Goal: Task Accomplishment & Management: Manage account settings

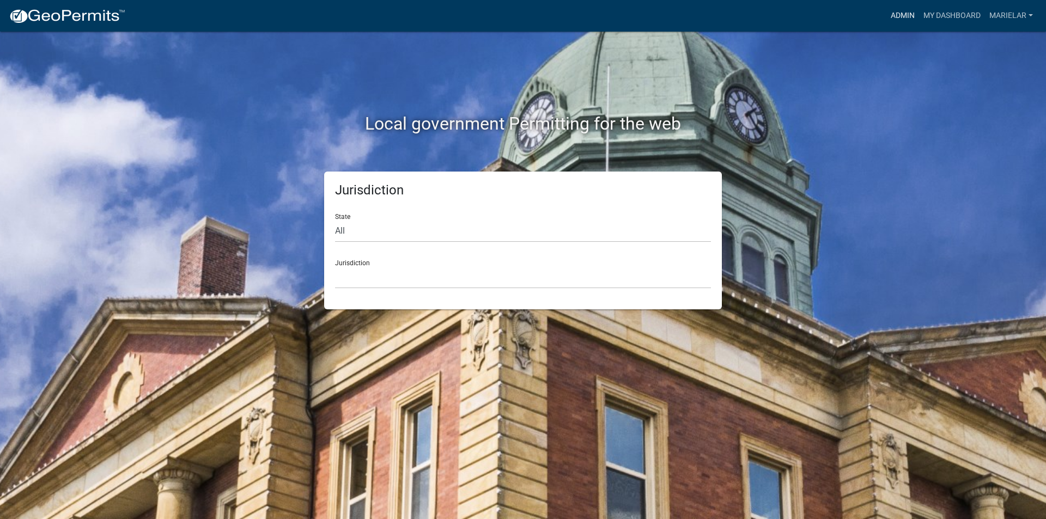
click at [886, 16] on link "Admin" at bounding box center [902, 15] width 33 height 21
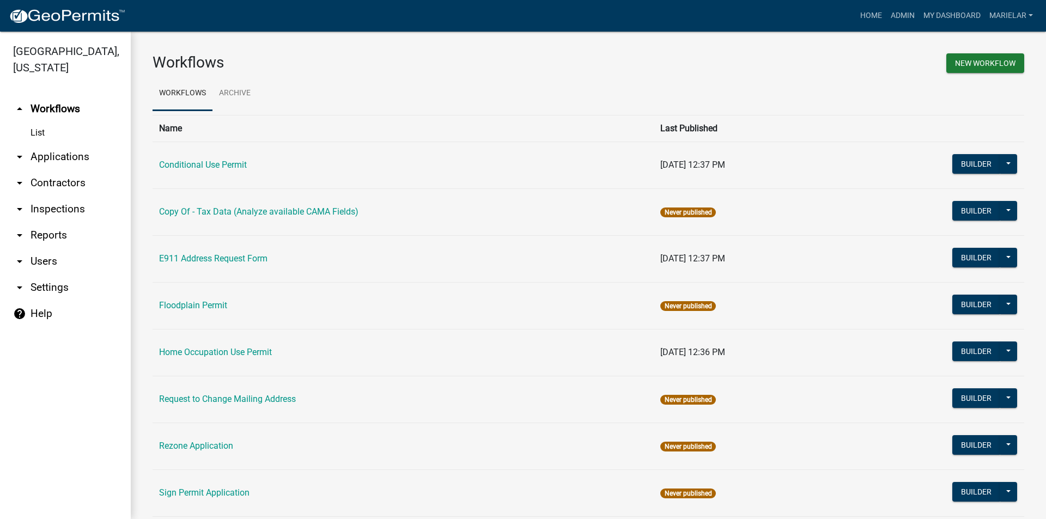
click at [20, 150] on icon "arrow_drop_down" at bounding box center [19, 156] width 13 height 13
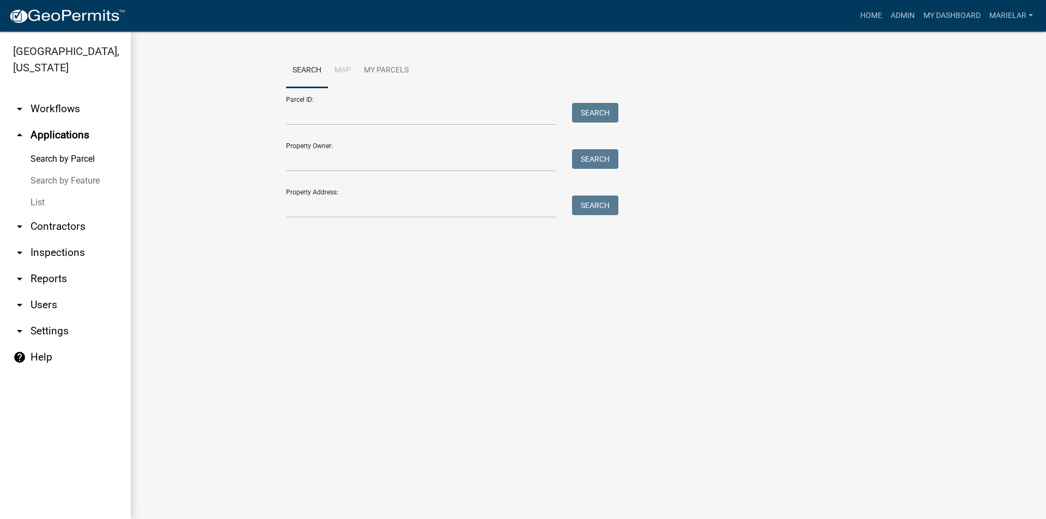
click at [41, 192] on link "List" at bounding box center [65, 203] width 131 height 22
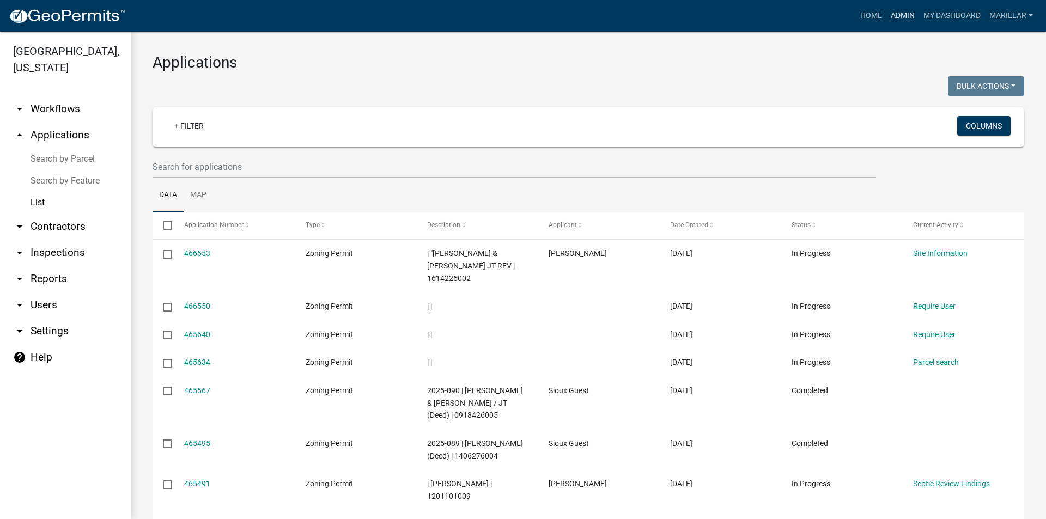
click at [892, 16] on link "Admin" at bounding box center [902, 15] width 33 height 21
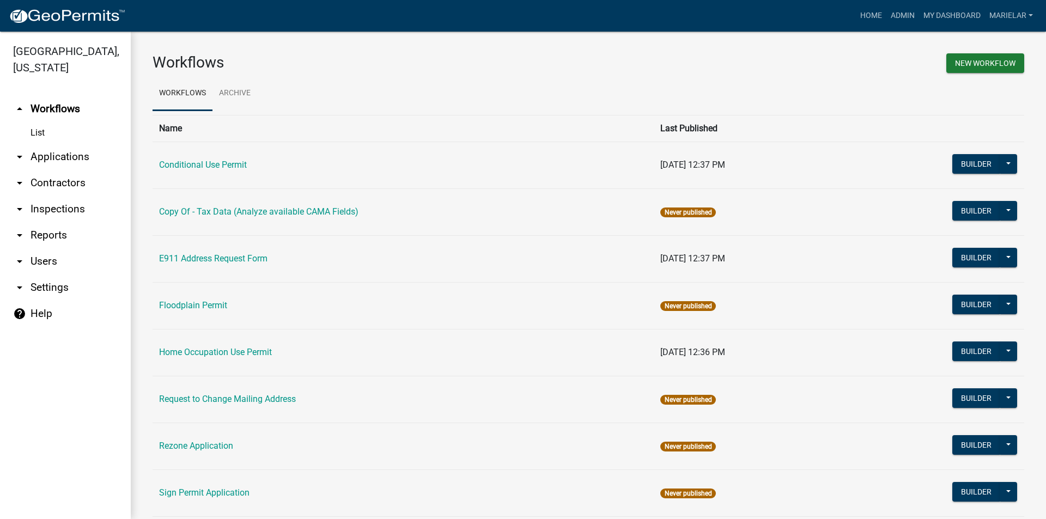
click at [16, 150] on icon "arrow_drop_down" at bounding box center [19, 156] width 13 height 13
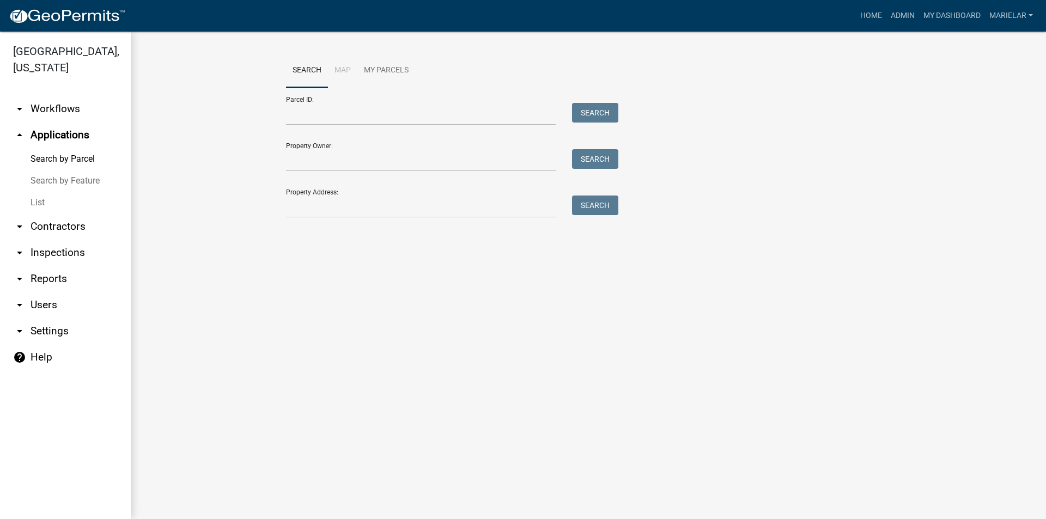
click at [36, 192] on link "List" at bounding box center [65, 203] width 131 height 22
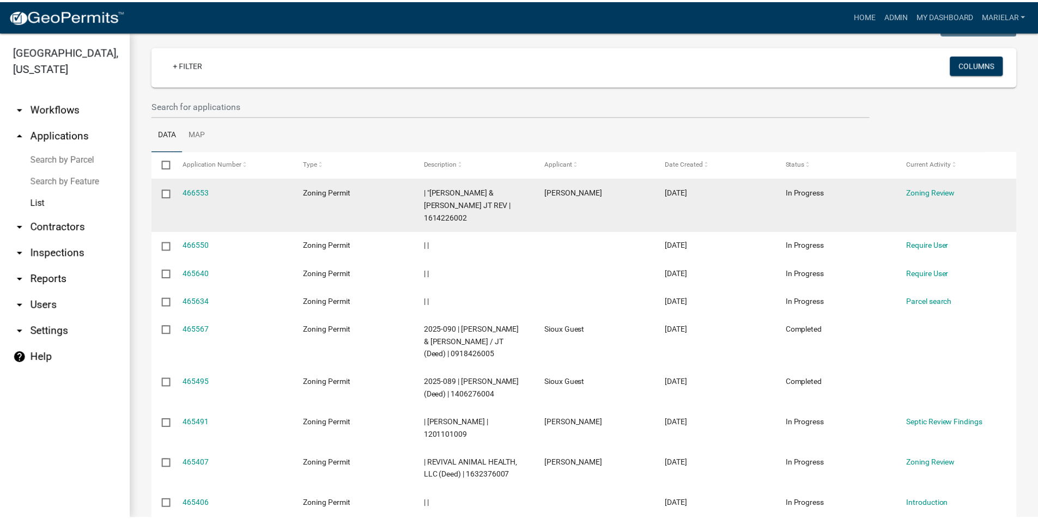
scroll to position [163, 0]
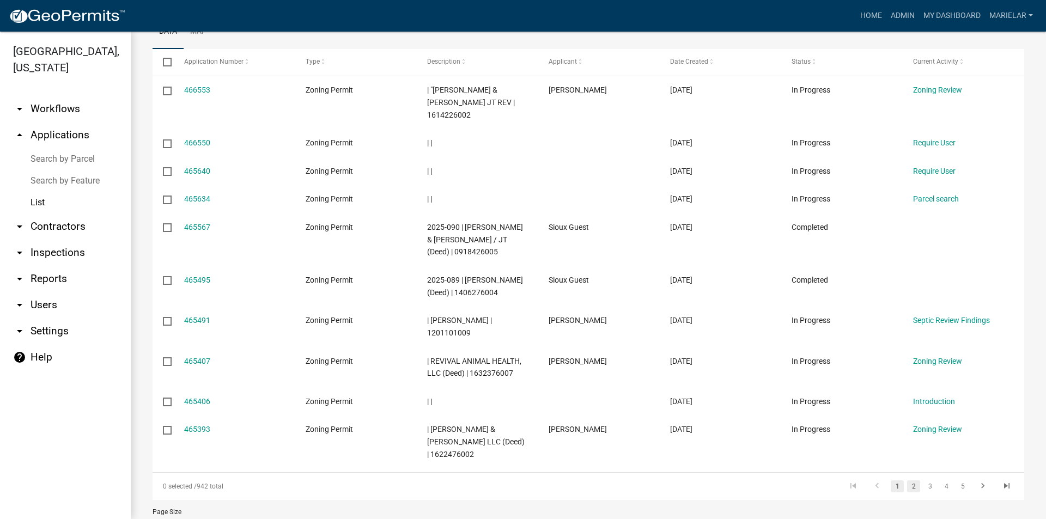
click at [907, 486] on link "2" at bounding box center [913, 486] width 13 height 12
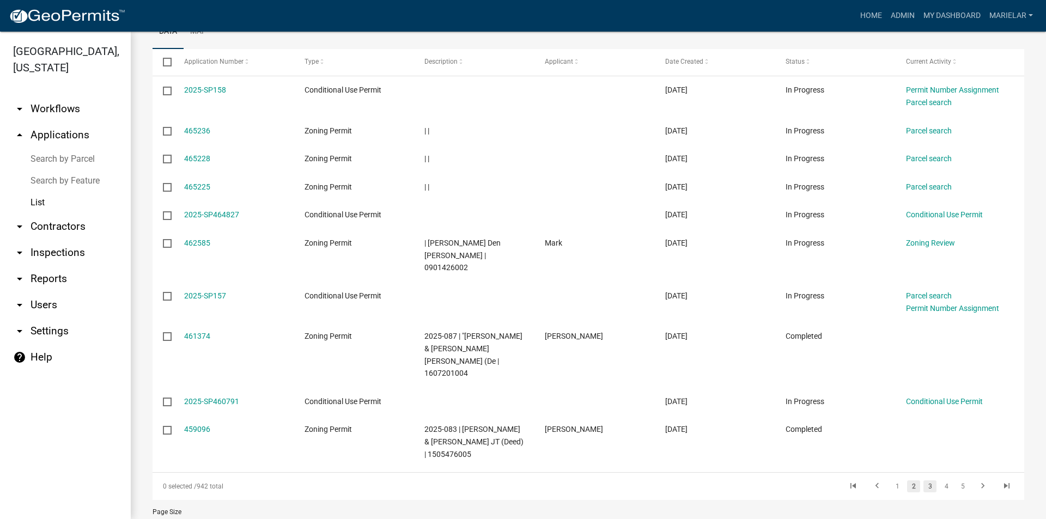
click at [925, 480] on link "3" at bounding box center [929, 486] width 13 height 12
